Goal: Task Accomplishment & Management: Manage account settings

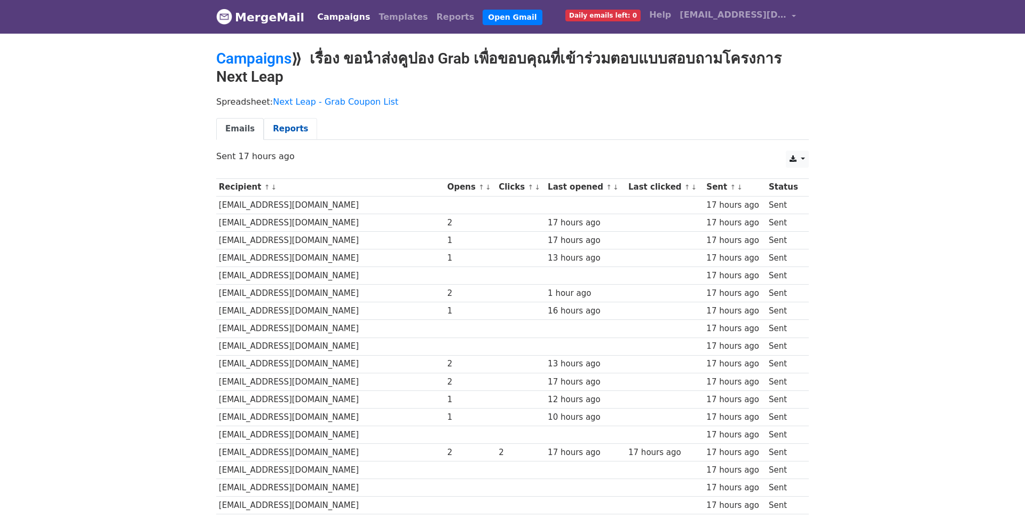
click at [290, 125] on link "Reports" at bounding box center [290, 129] width 53 height 22
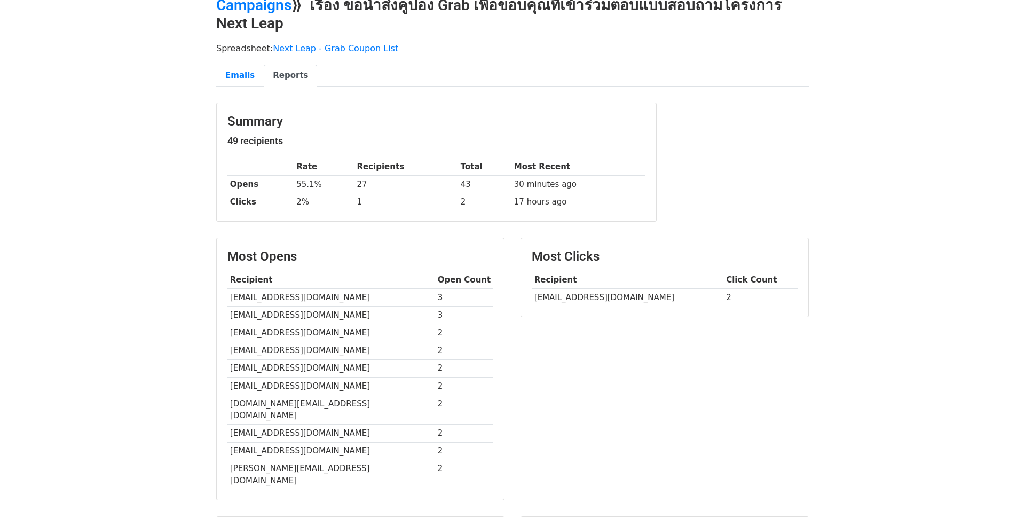
scroll to position [52, 0]
click at [233, 79] on link "Emails" at bounding box center [240, 77] width 48 height 22
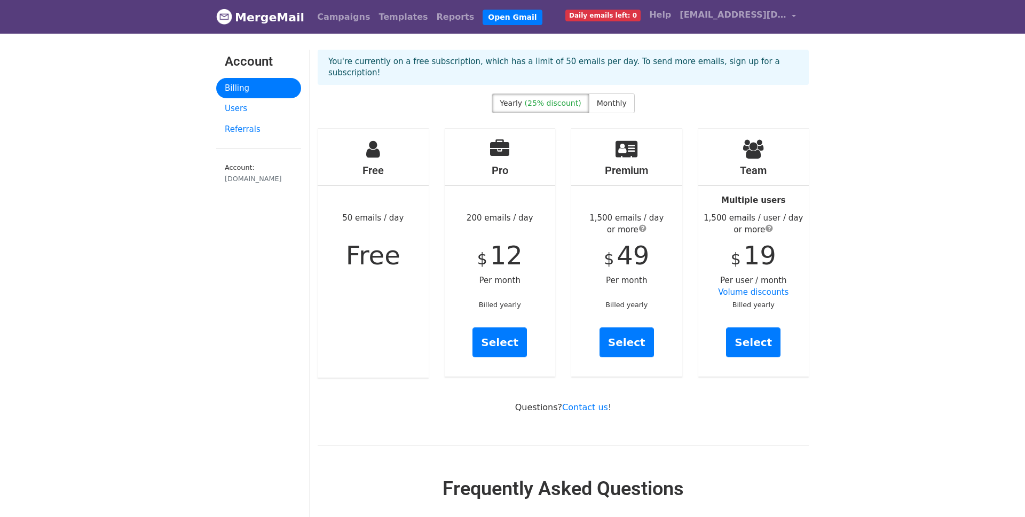
click at [626, 20] on span "Daily emails left: 0" at bounding box center [603, 16] width 75 height 12
drag, startPoint x: 481, startPoint y: 238, endPoint x: 552, endPoint y: 240, distance: 71.1
click at [553, 240] on div "Pro 200 emails / day $ 12 Per month Billed yearly Select" at bounding box center [500, 253] width 111 height 248
click at [684, 59] on p "You're currently on a free subscription, which has a limit of 50 emails per day…" at bounding box center [563, 67] width 470 height 22
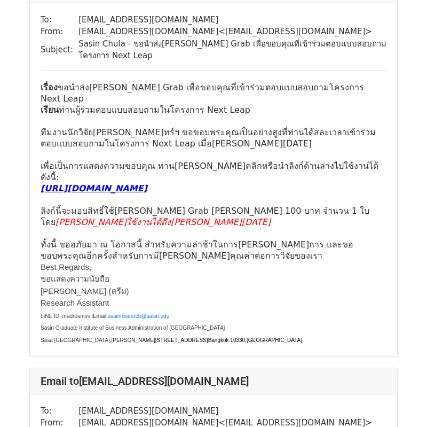
scroll to position [104, 0]
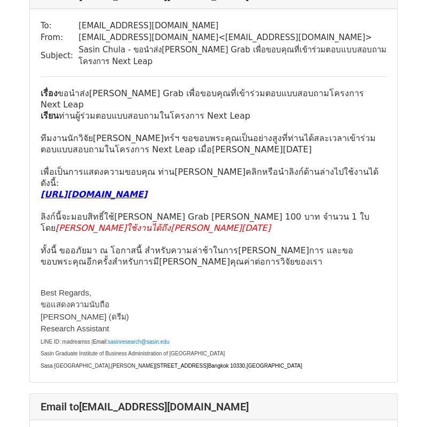
scroll to position [88, 0]
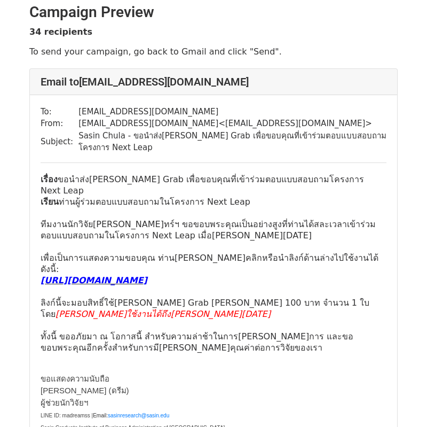
scroll to position [12, 0]
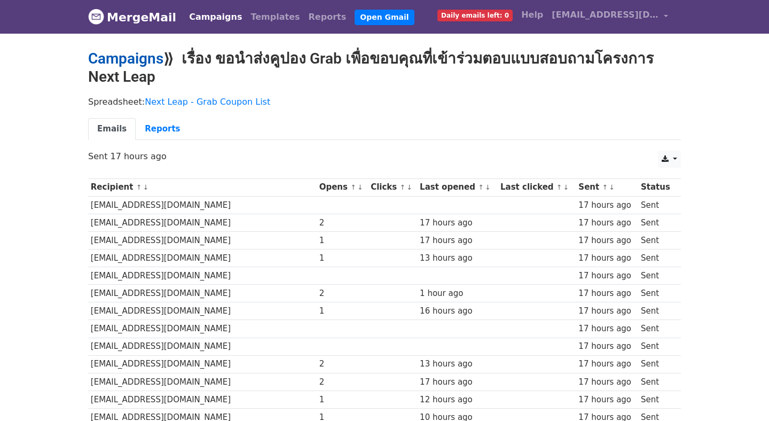
click at [155, 62] on link "Campaigns" at bounding box center [125, 59] width 75 height 18
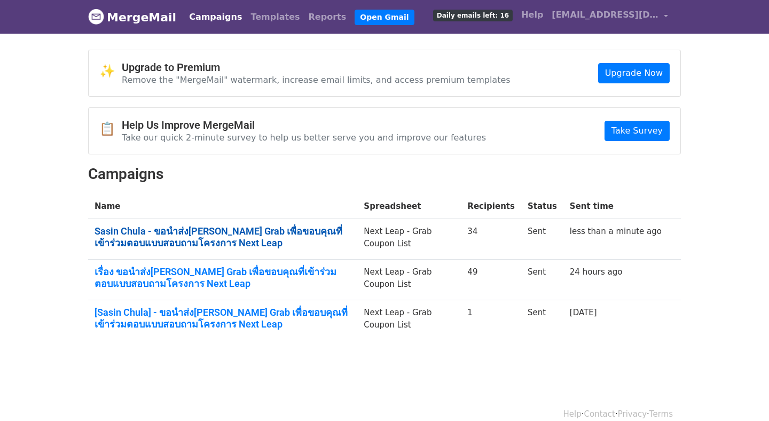
click at [238, 225] on link "Sasin Chula - ขอนำส่ง[PERSON_NAME] Grab เพื่อขอบคุณที่เข้าร่วมตอบแบบสอบถามโครงก…" at bounding box center [223, 236] width 256 height 23
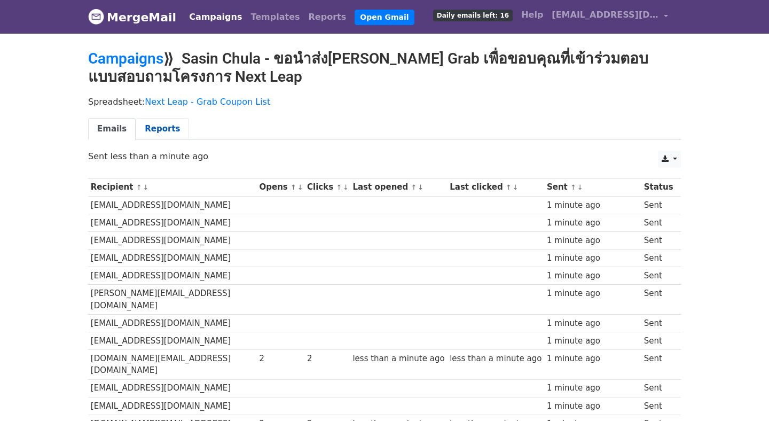
click at [164, 129] on link "Reports" at bounding box center [162, 129] width 53 height 22
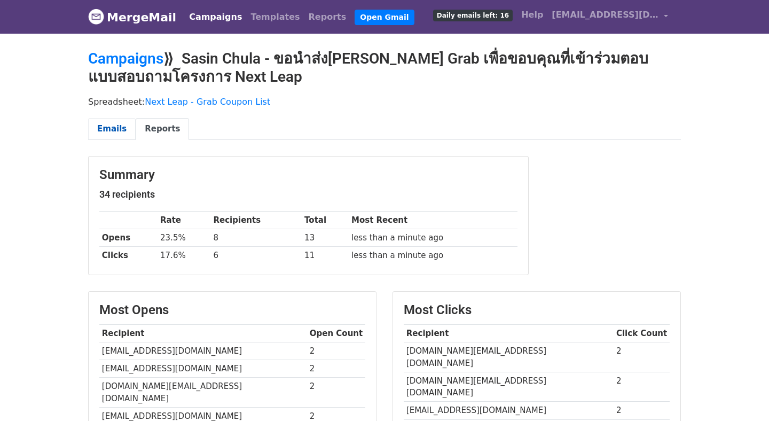
click at [111, 127] on link "Emails" at bounding box center [112, 129] width 48 height 22
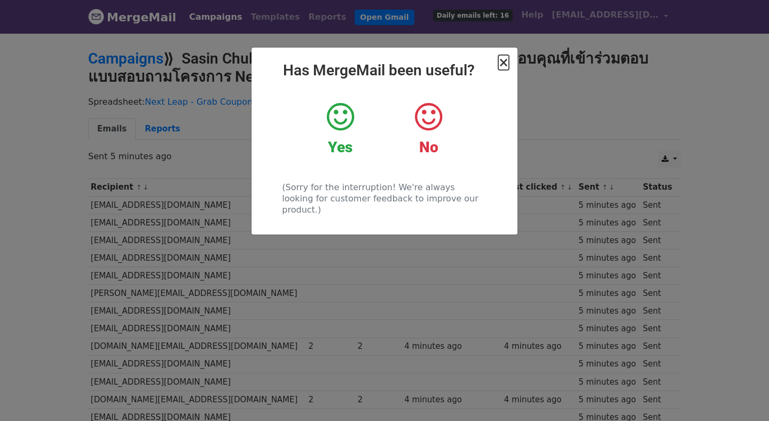
click at [504, 64] on span "×" at bounding box center [503, 62] width 11 height 15
